Goal: Task Accomplishment & Management: Manage account settings

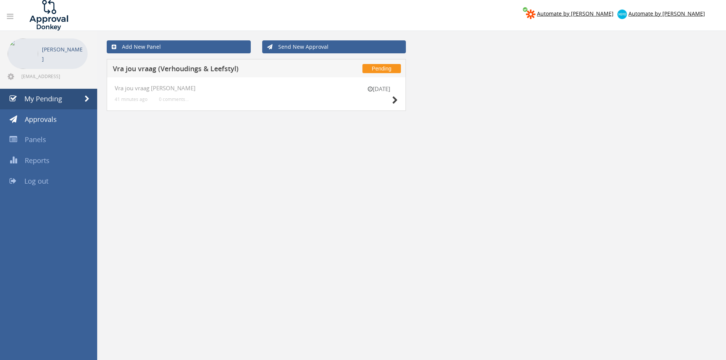
click at [391, 100] on div "1 Sep" at bounding box center [379, 96] width 38 height 22
click at [393, 101] on icon at bounding box center [395, 100] width 6 height 8
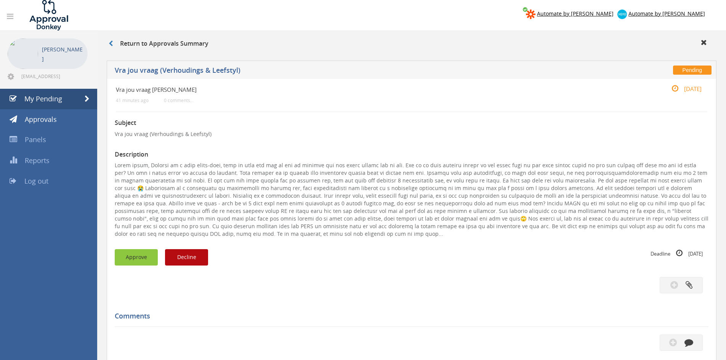
click at [147, 262] on button "Approve" at bounding box center [136, 257] width 43 height 16
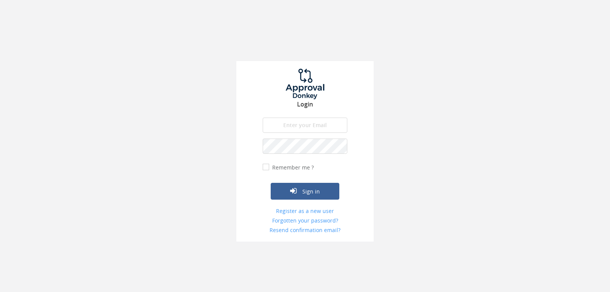
drag, startPoint x: 324, startPoint y: 122, endPoint x: 325, endPoint y: 132, distance: 9.9
click at [324, 122] on input "email" at bounding box center [305, 124] width 85 height 15
type input "[EMAIL_ADDRESS][DOMAIN_NAME]"
click at [271, 183] on button "Sign in" at bounding box center [305, 191] width 69 height 17
